Goal: Transaction & Acquisition: Purchase product/service

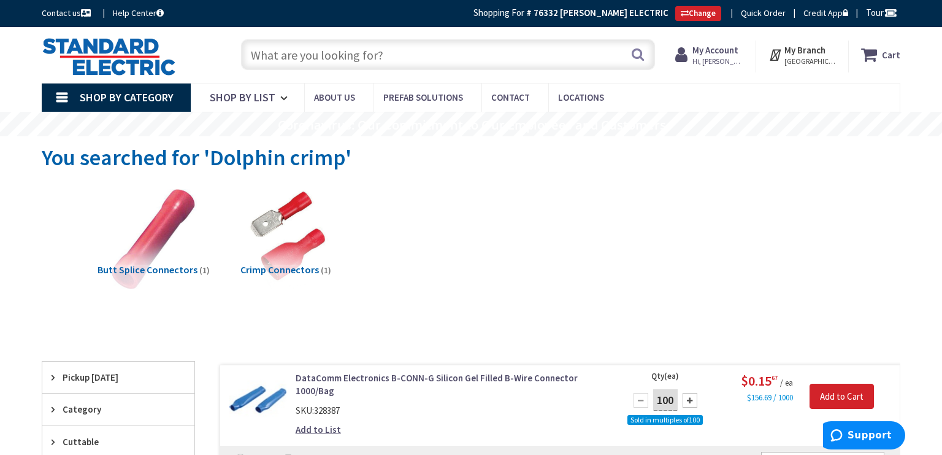
click at [377, 67] on input "text" at bounding box center [448, 54] width 414 height 31
type input "C"
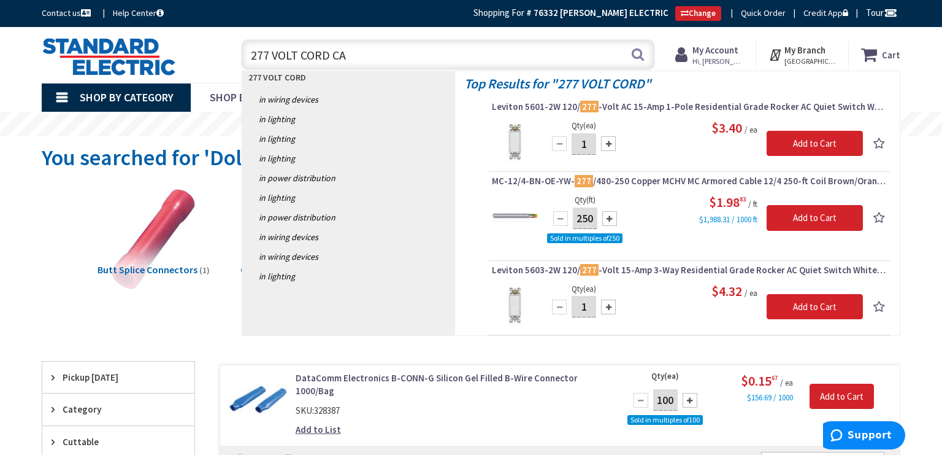
type input "277 VOLT CORD CAP"
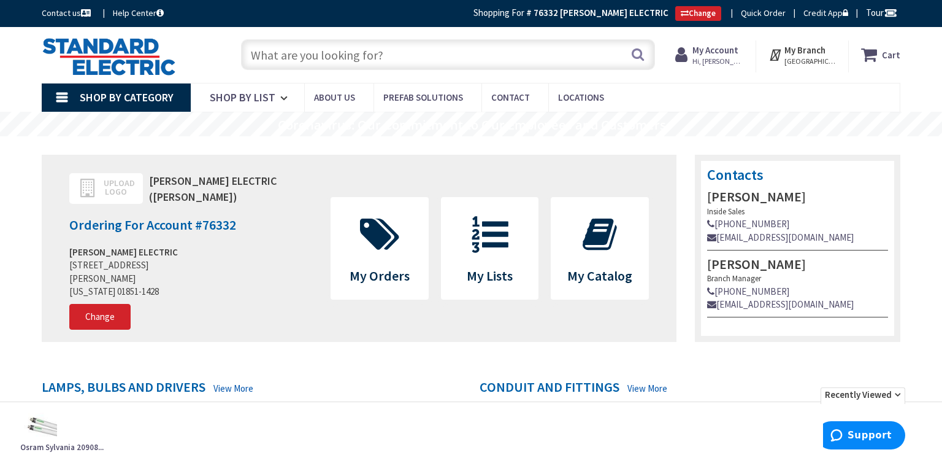
click at [453, 59] on input "text" at bounding box center [448, 54] width 414 height 31
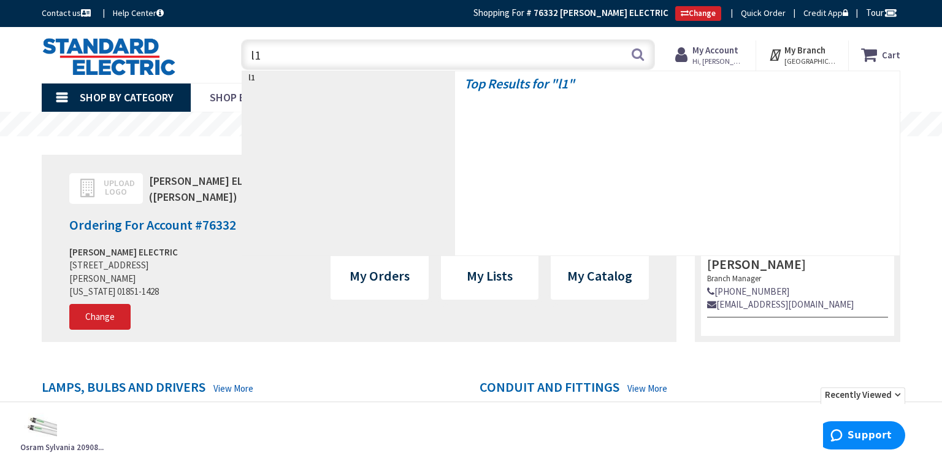
type input "l"
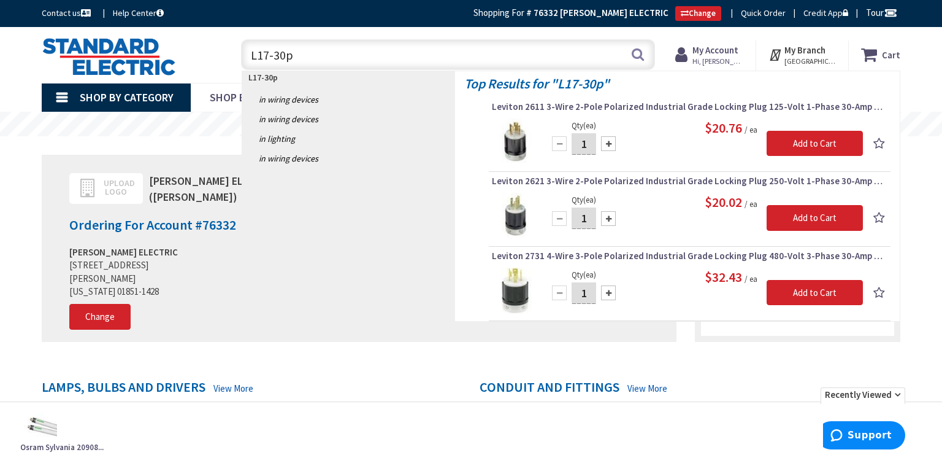
click at [247, 55] on input "L17-30p" at bounding box center [448, 54] width 414 height 31
type input "Legrand L17-30p"
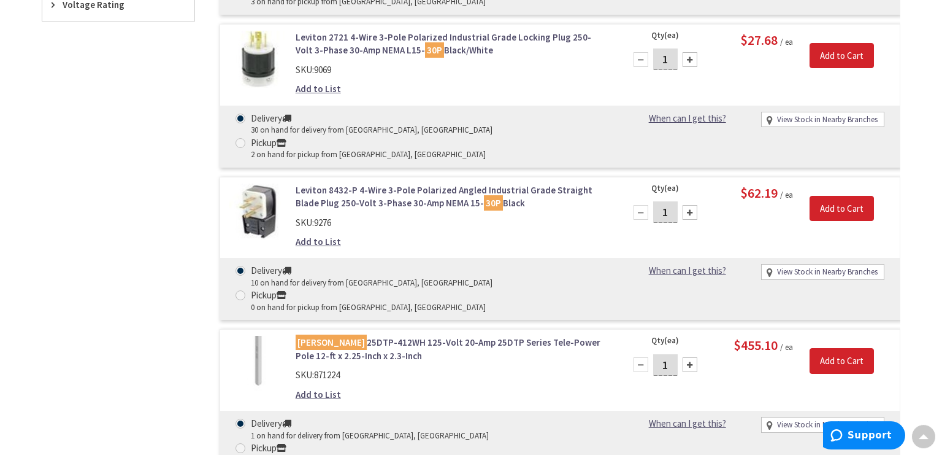
scroll to position [1038, 0]
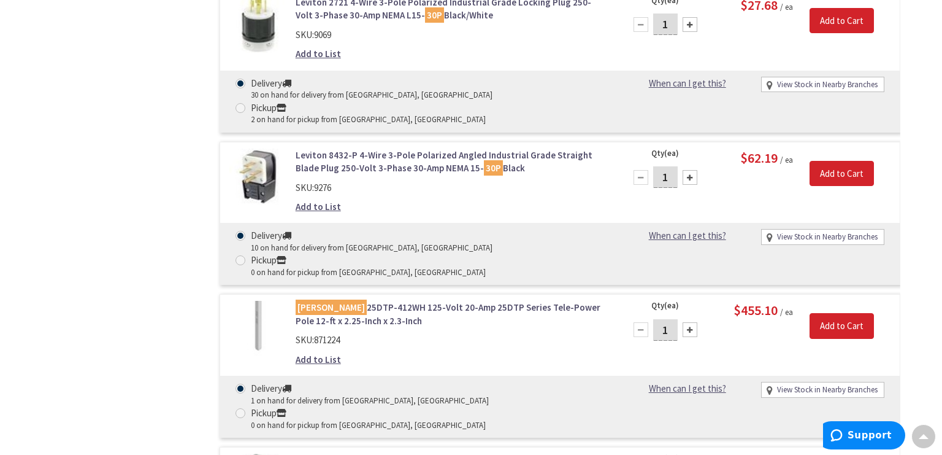
drag, startPoint x: 146, startPoint y: 313, endPoint x: 173, endPoint y: 295, distance: 32.3
click at [146, 313] on div "Filters 364 items Pickup Today Lowell, MA (0 mi) (12) Wilmington, MA (10.63 mi)…" at bounding box center [118, 139] width 153 height 1526
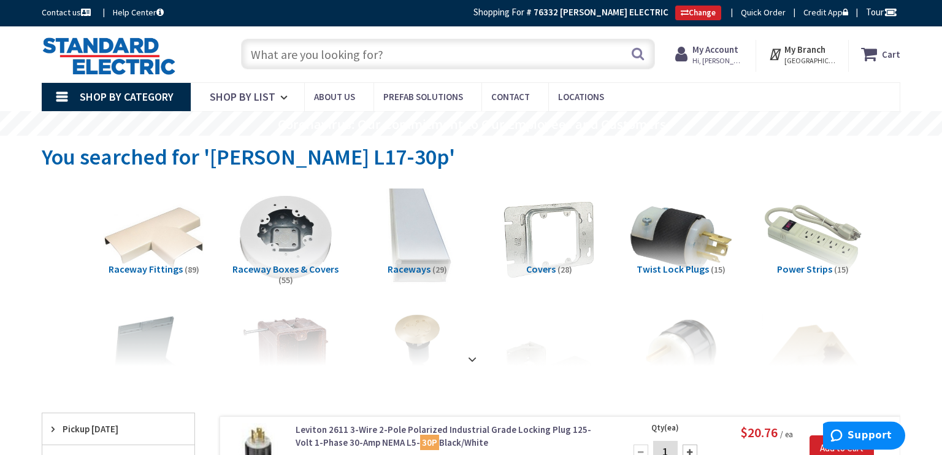
scroll to position [0, 0]
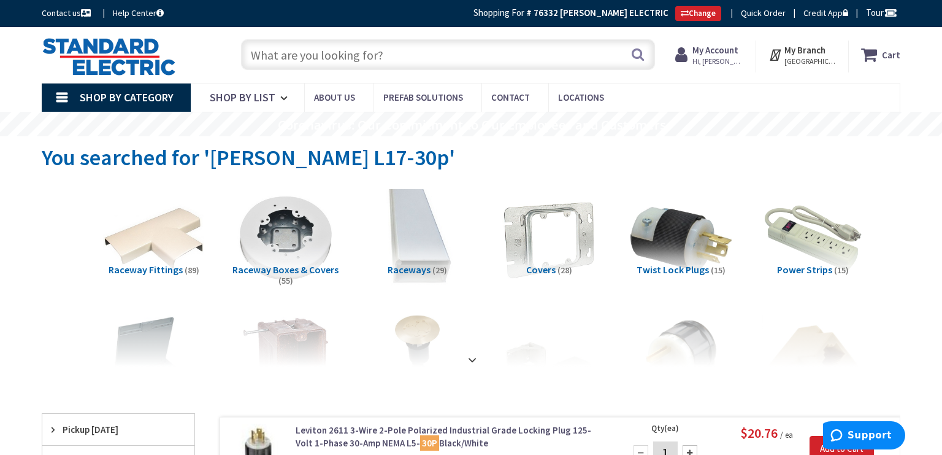
click at [332, 52] on input "text" at bounding box center [448, 54] width 414 height 31
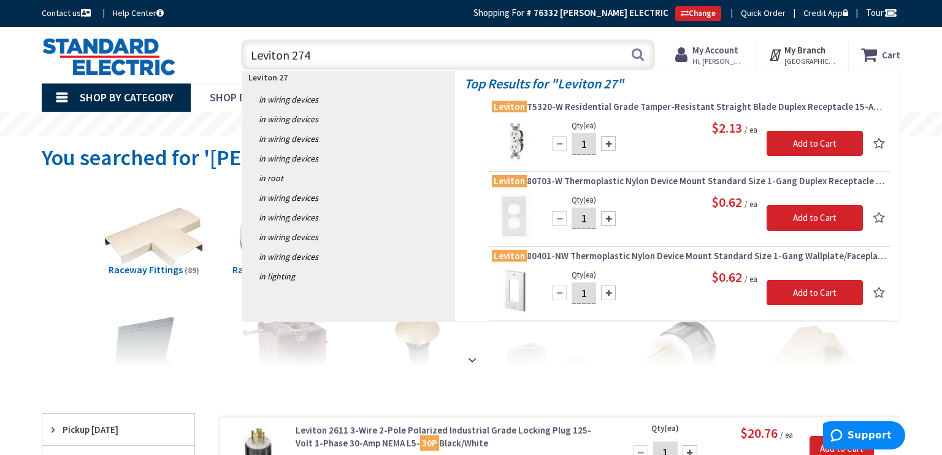
type input "Leviton 2743"
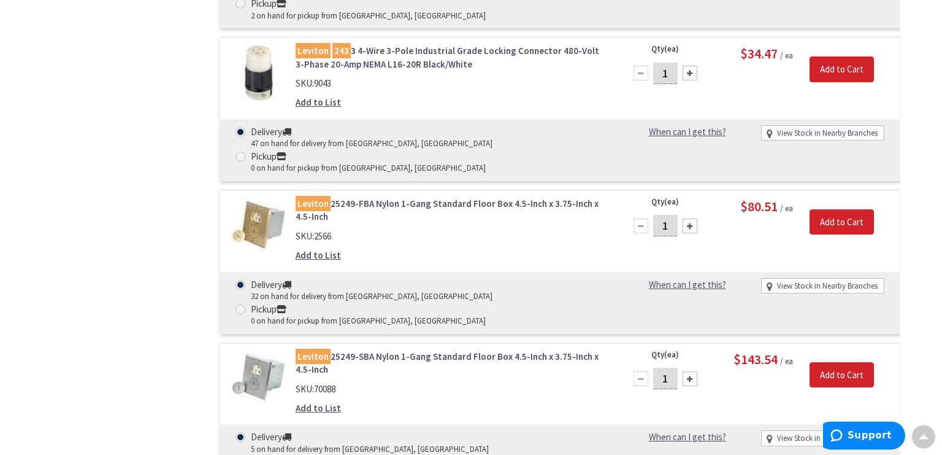
scroll to position [1362, 0]
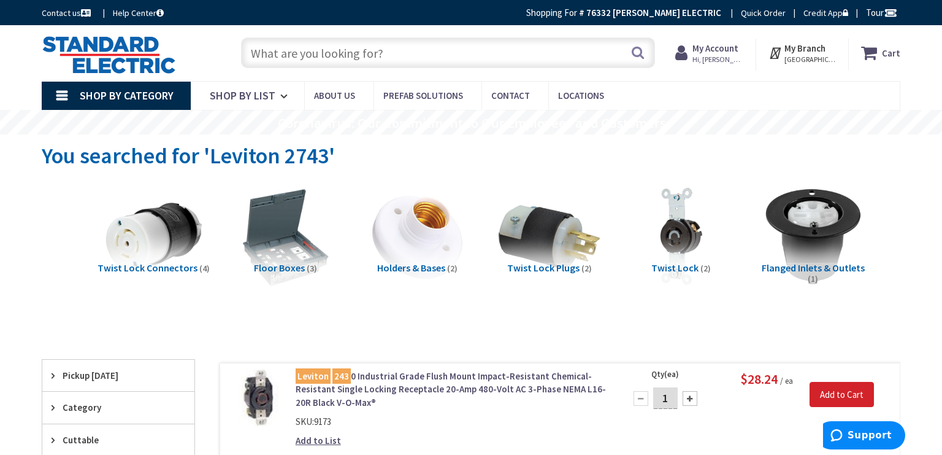
click at [337, 63] on input "text" at bounding box center [448, 52] width 414 height 31
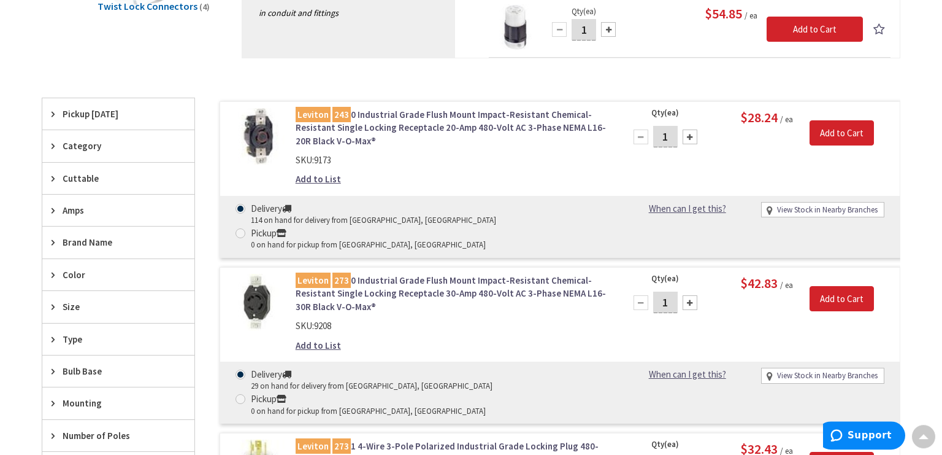
scroll to position [194, 0]
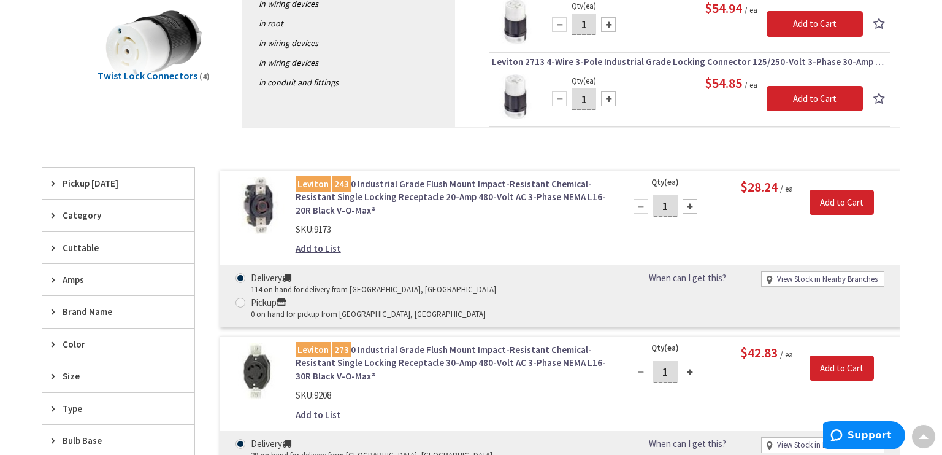
type input "LEV 2743 30A 3P4W 3PH 600V L17-30R"
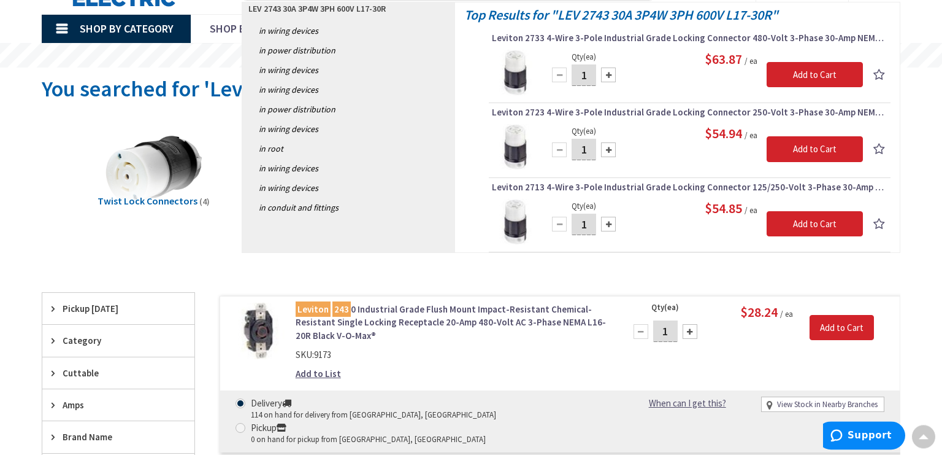
scroll to position [64, 0]
